Goal: Information Seeking & Learning: Learn about a topic

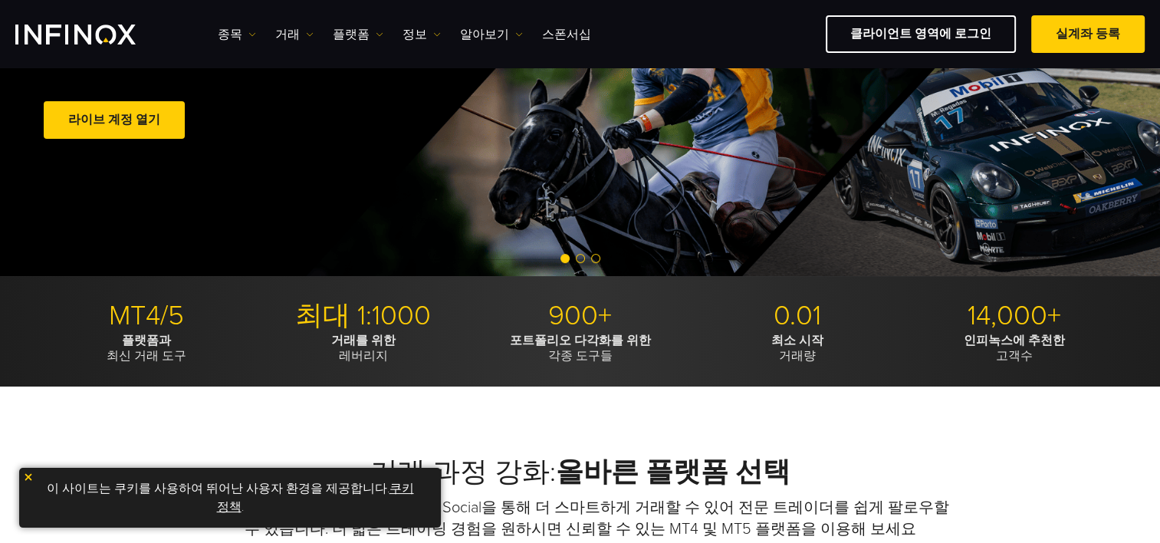
scroll to position [537, 0]
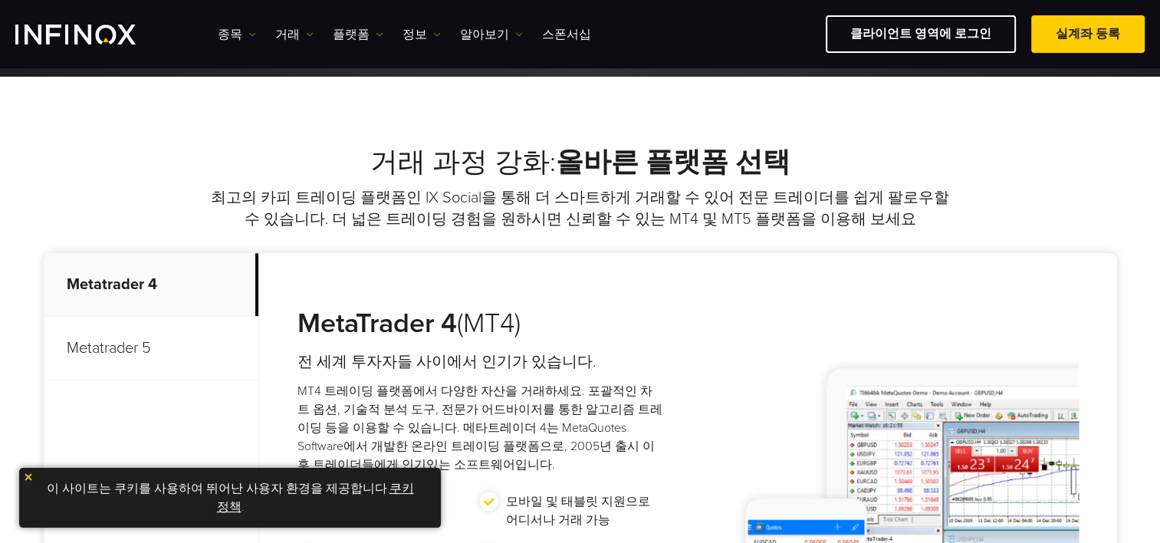
click at [33, 475] on img at bounding box center [28, 477] width 11 height 11
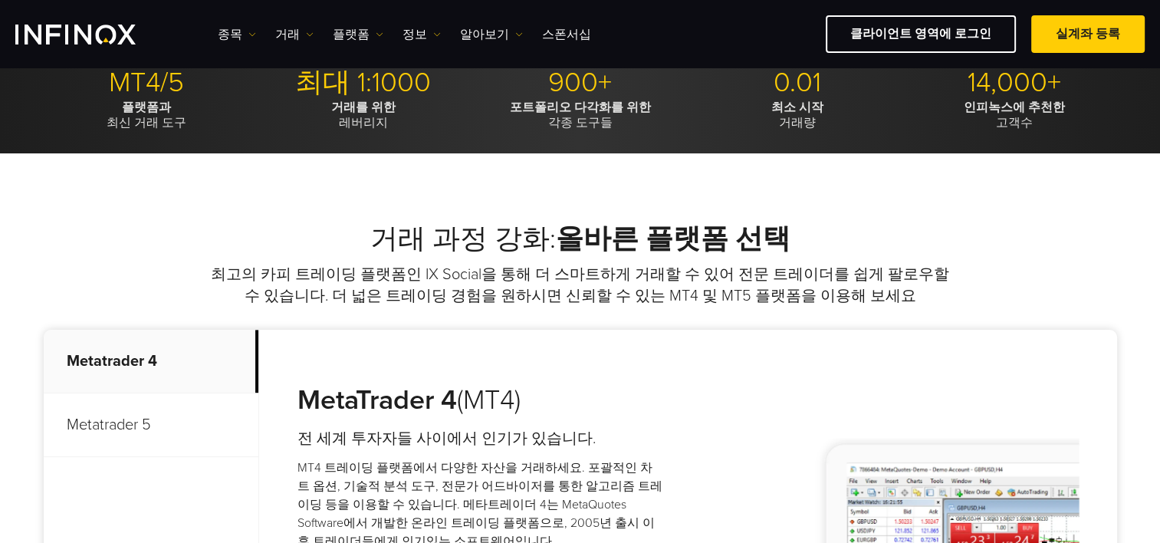
scroll to position [0, 0]
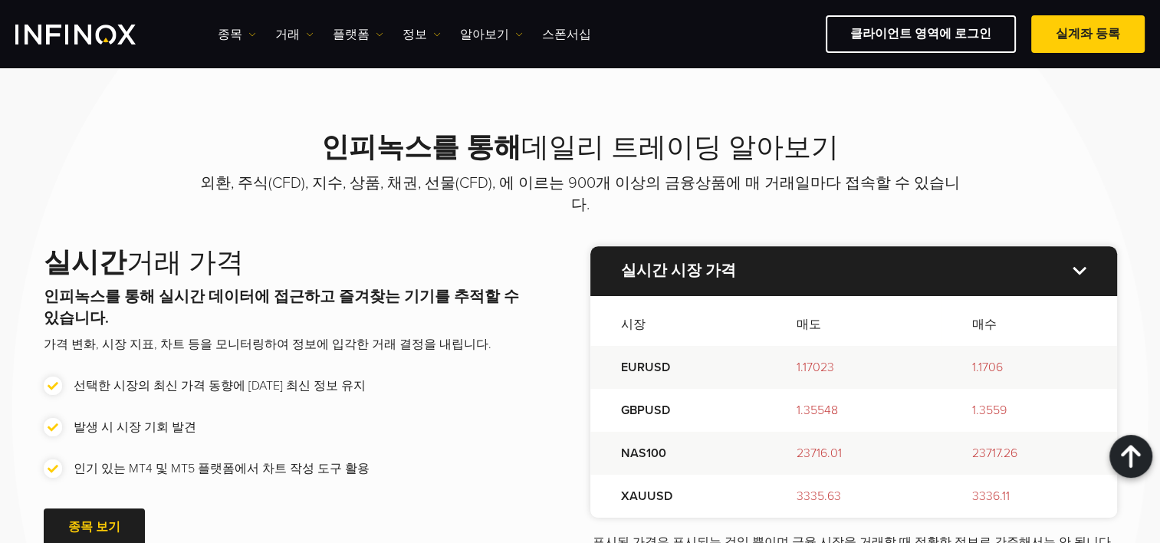
scroll to position [1841, 0]
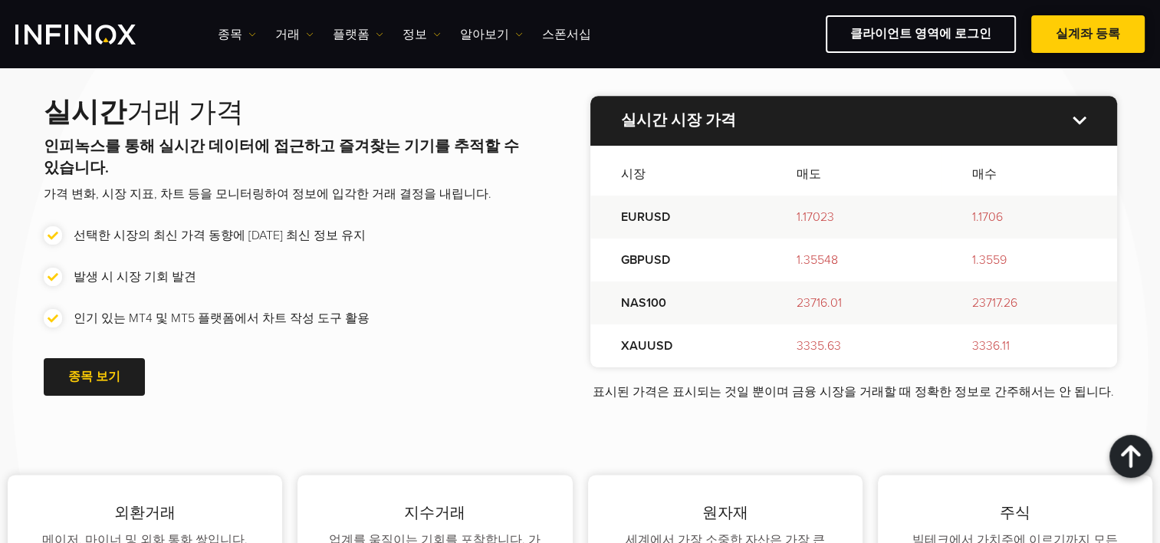
click at [1112, 28] on link "실계좌 등록" at bounding box center [1089, 34] width 114 height 38
click at [1087, 36] on link "실계좌 등록" at bounding box center [1089, 34] width 114 height 38
click at [1079, 28] on link "실계좌 등록" at bounding box center [1089, 34] width 114 height 38
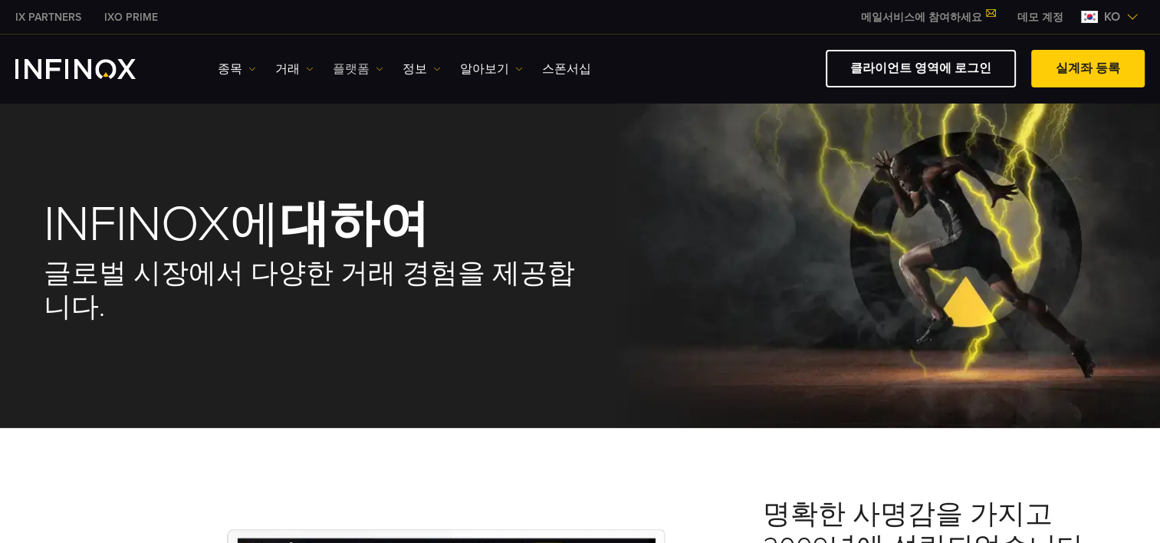
click at [365, 69] on link "플랫폼" at bounding box center [358, 69] width 51 height 18
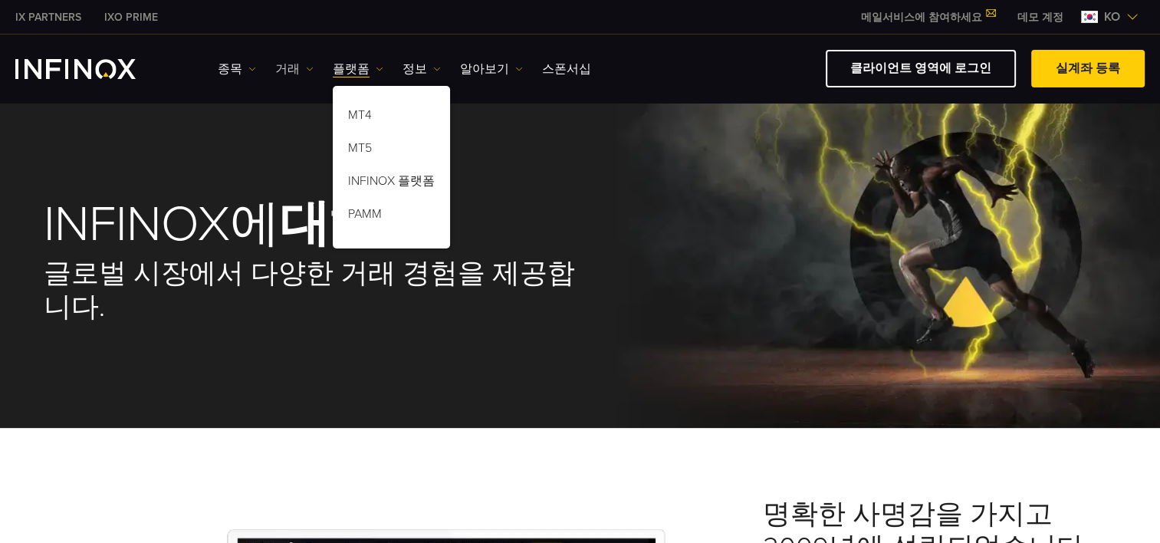
click at [282, 65] on link "거래" at bounding box center [294, 69] width 38 height 18
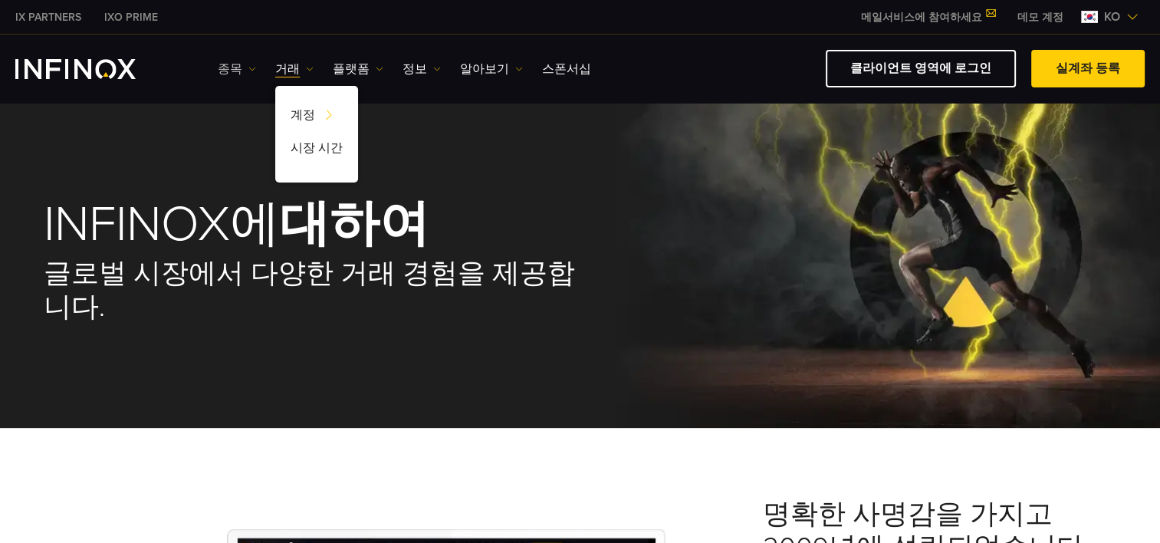
click at [229, 64] on link "종목" at bounding box center [237, 69] width 38 height 18
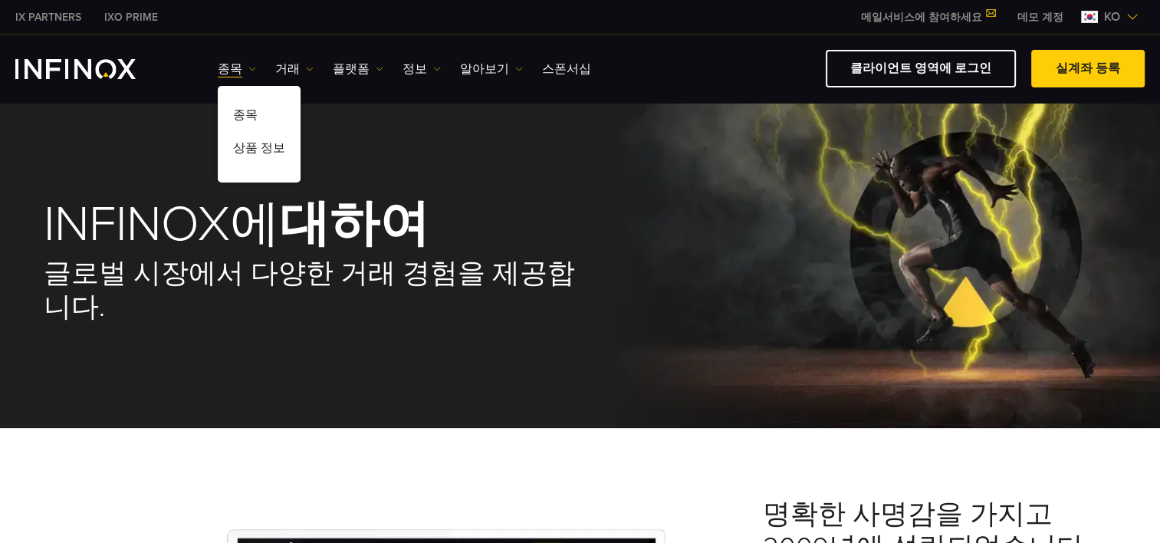
click at [667, 171] on div "INFINOX에 대하여 글로벌 시장에서 다양한 거래 경험을 제공합니다." at bounding box center [580, 262] width 1104 height 332
